Goal: Task Accomplishment & Management: Manage account settings

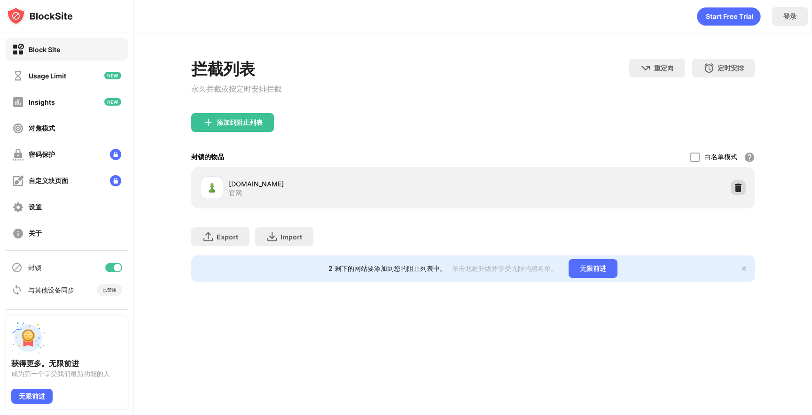
click at [737, 187] on img at bounding box center [737, 187] width 9 height 9
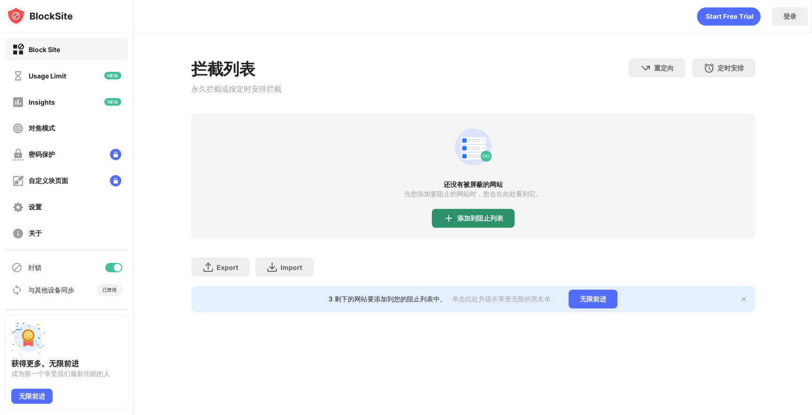
click at [481, 212] on div "添加到阻止列表" at bounding box center [473, 218] width 83 height 19
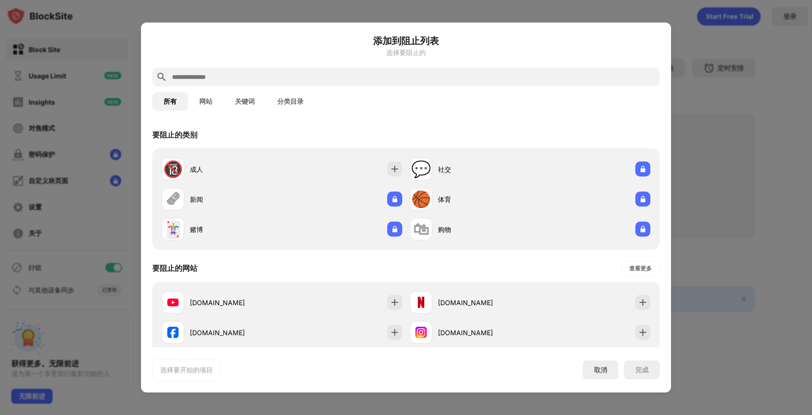
click at [410, 77] on input "text" at bounding box center [413, 76] width 485 height 11
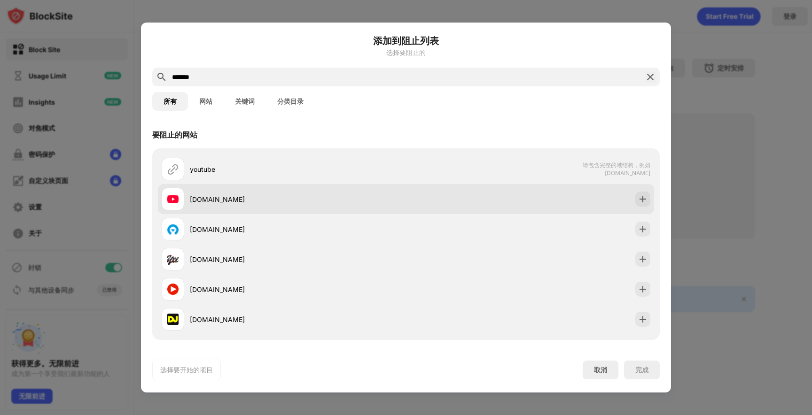
type input "*******"
click at [467, 194] on div "[DOMAIN_NAME]" at bounding box center [406, 199] width 496 height 30
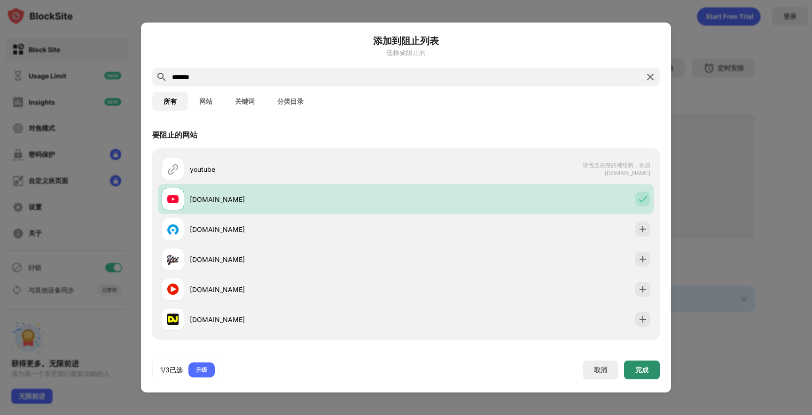
click at [640, 367] on div "完成" at bounding box center [641, 370] width 13 height 8
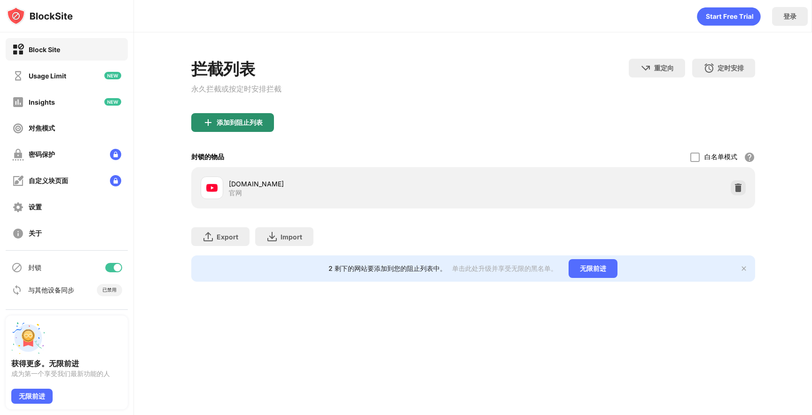
click at [264, 121] on div "添加到阻止列表" at bounding box center [232, 122] width 83 height 19
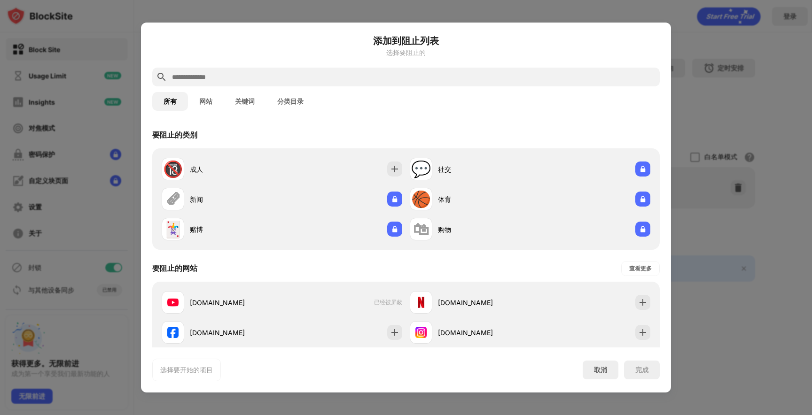
click at [318, 75] on input "text" at bounding box center [413, 76] width 485 height 11
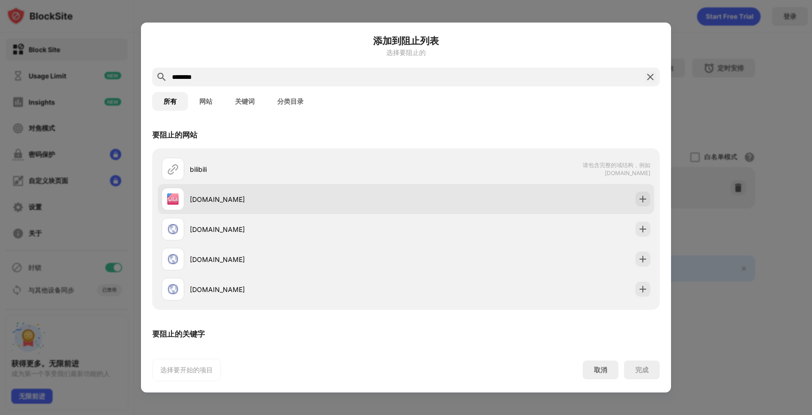
type input "********"
click at [331, 191] on div "[DOMAIN_NAME]" at bounding box center [284, 199] width 244 height 23
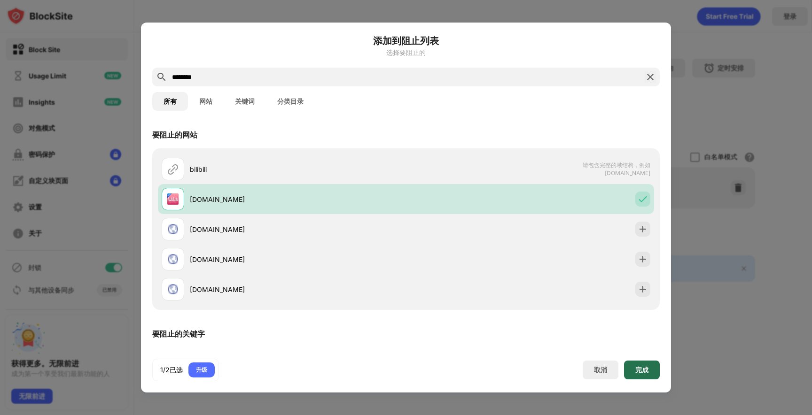
click at [642, 374] on div "完成" at bounding box center [642, 370] width 36 height 19
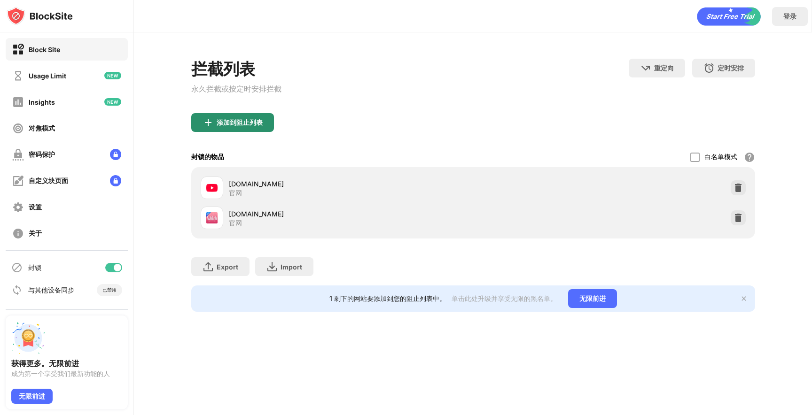
click at [234, 123] on div "添加到阻止列表" at bounding box center [240, 123] width 46 height 8
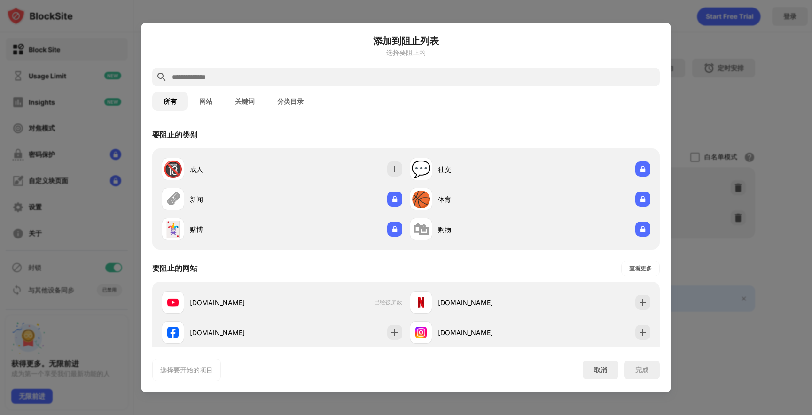
click at [274, 81] on input "text" at bounding box center [413, 76] width 485 height 11
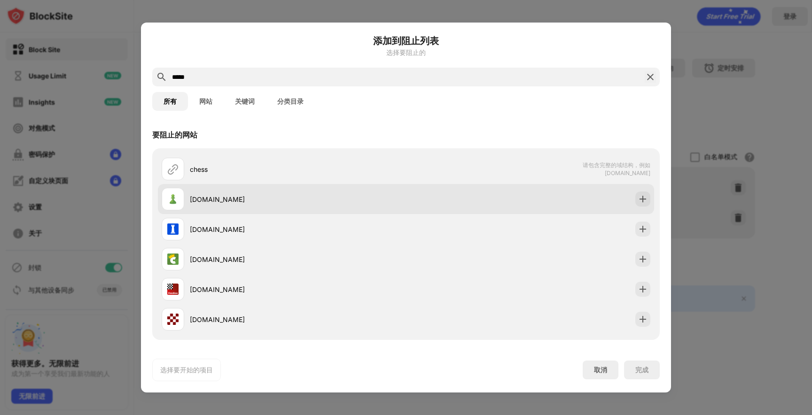
type input "*****"
click at [269, 196] on div "[DOMAIN_NAME]" at bounding box center [298, 199] width 216 height 10
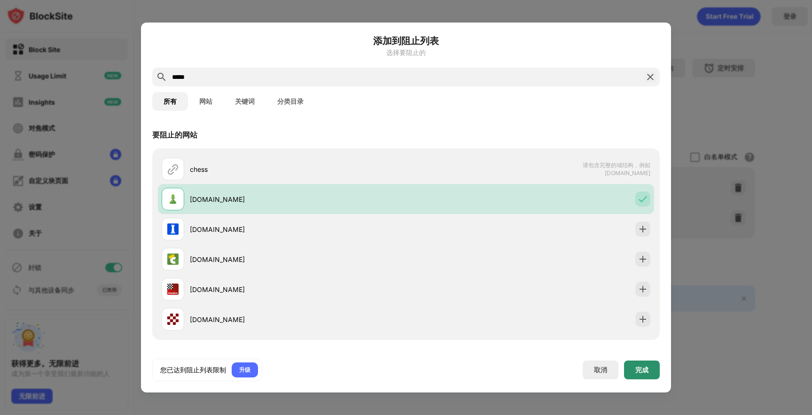
click at [642, 363] on div "完成" at bounding box center [642, 370] width 36 height 19
